Goal: Information Seeking & Learning: Check status

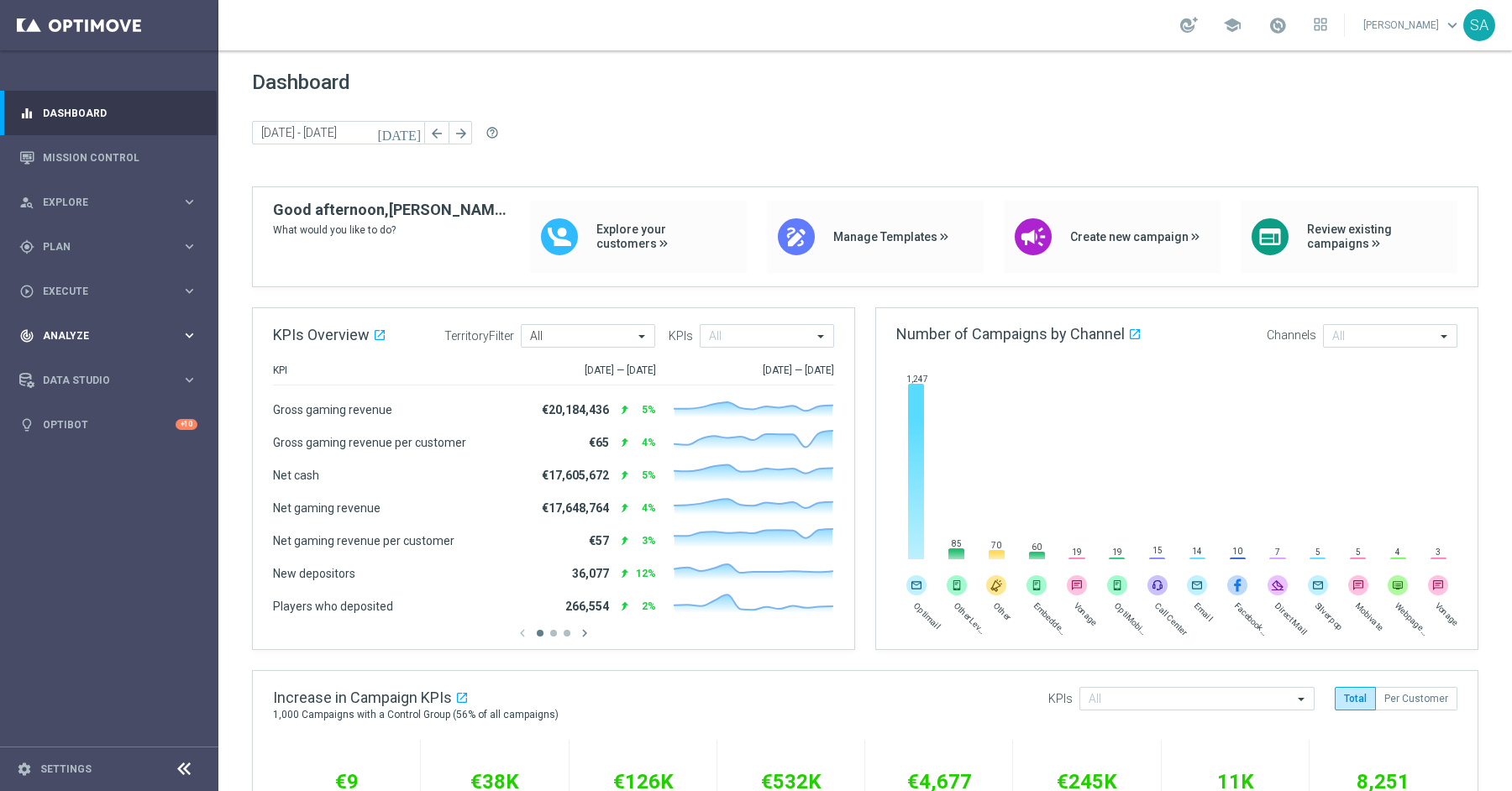
click at [99, 338] on span "Analyze" at bounding box center [112, 335] width 139 height 10
click at [93, 373] on link "Customer 360" at bounding box center [108, 370] width 131 height 14
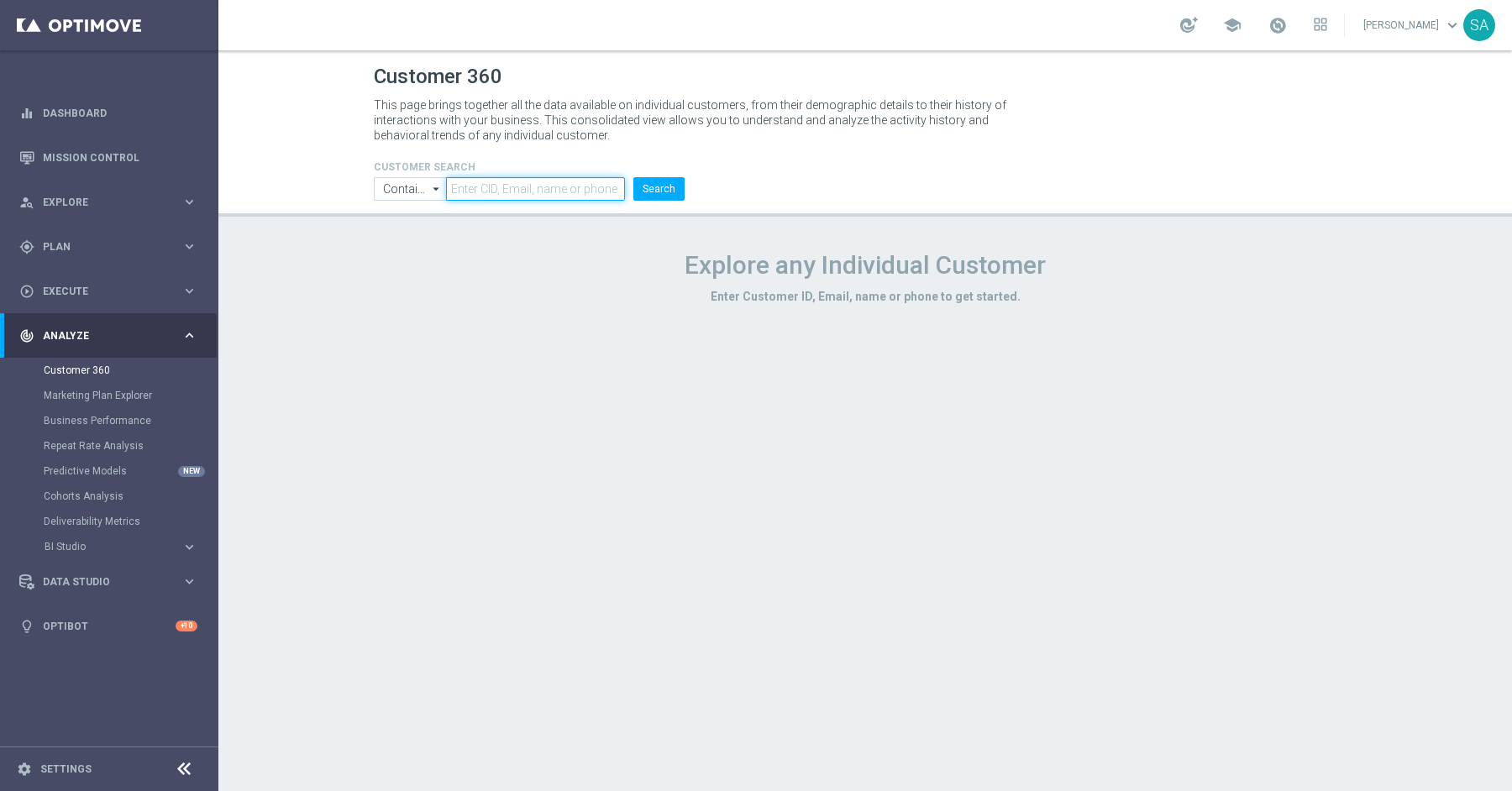
click at [553, 195] on input "text" at bounding box center [536, 188] width 179 height 23
paste input "223271607"
type input "223271607"
click at [657, 193] on button "Search" at bounding box center [659, 188] width 51 height 23
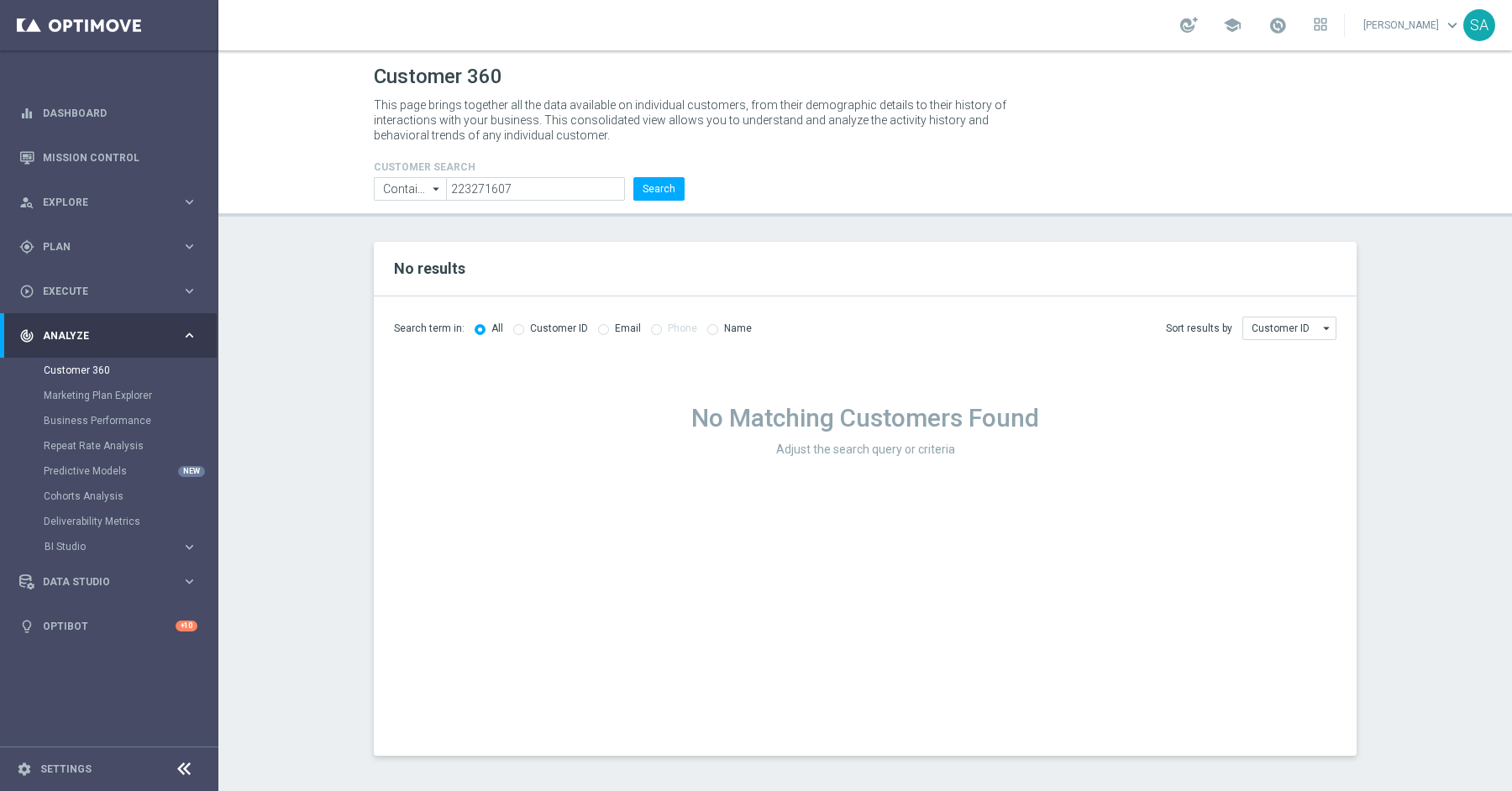
click at [1032, 420] on h1 "No Matching Customers Found" at bounding box center [864, 418] width 942 height 31
